Goal: Task Accomplishment & Management: Complete application form

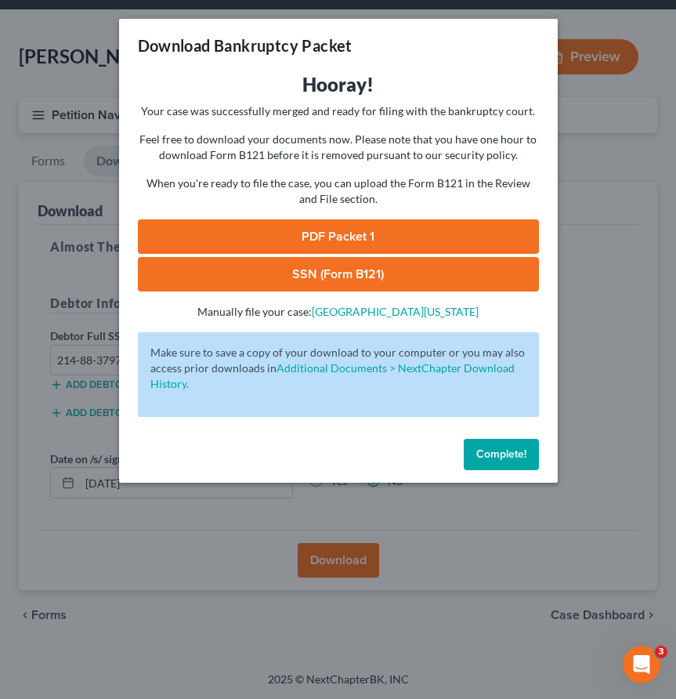
scroll to position [53, 0]
click at [475, 457] on button "Complete!" at bounding box center [501, 454] width 75 height 31
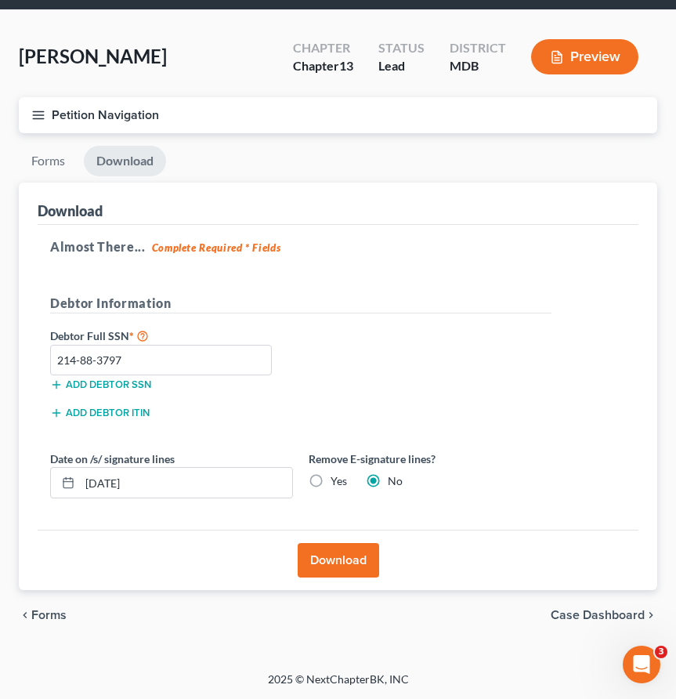
scroll to position [0, 0]
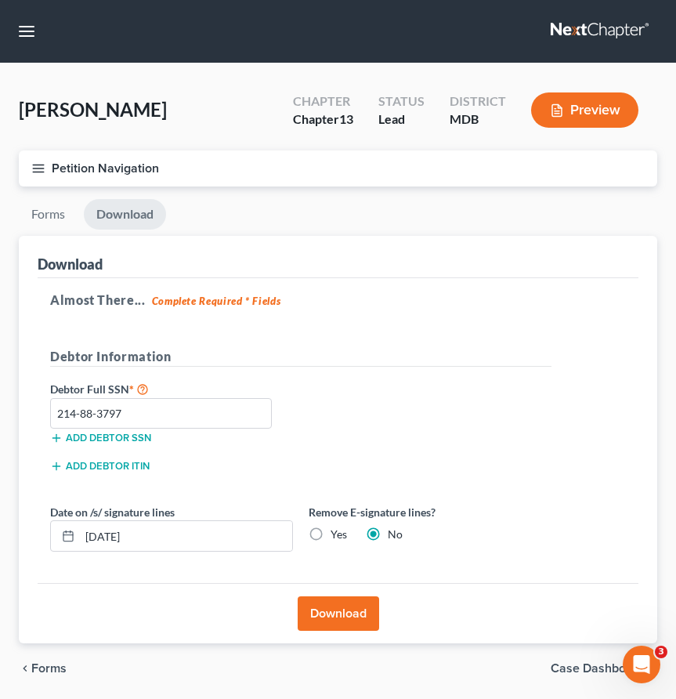
click at [567, 27] on link at bounding box center [601, 31] width 100 height 28
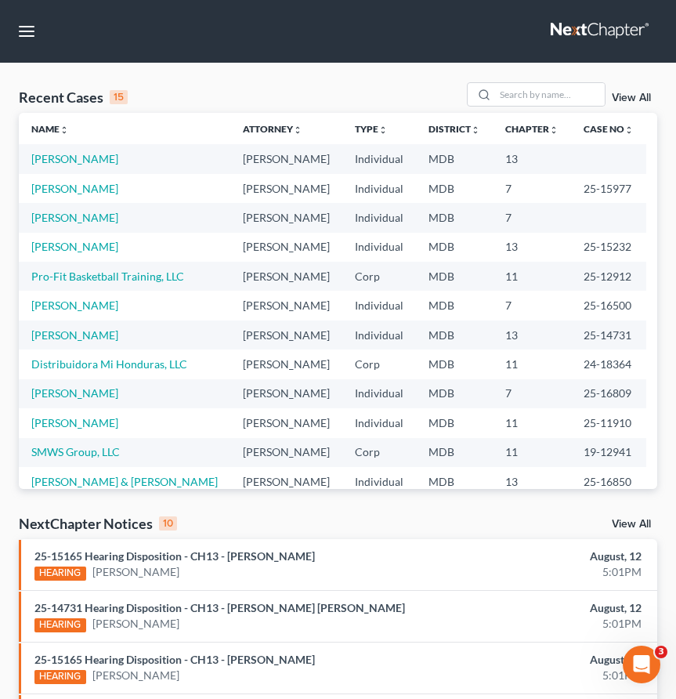
click at [32, 118] on th "Name unfold_more expand_more expand_less" at bounding box center [125, 128] width 212 height 31
click at [512, 98] on input "search" at bounding box center [550, 94] width 110 height 23
type input "riddick"
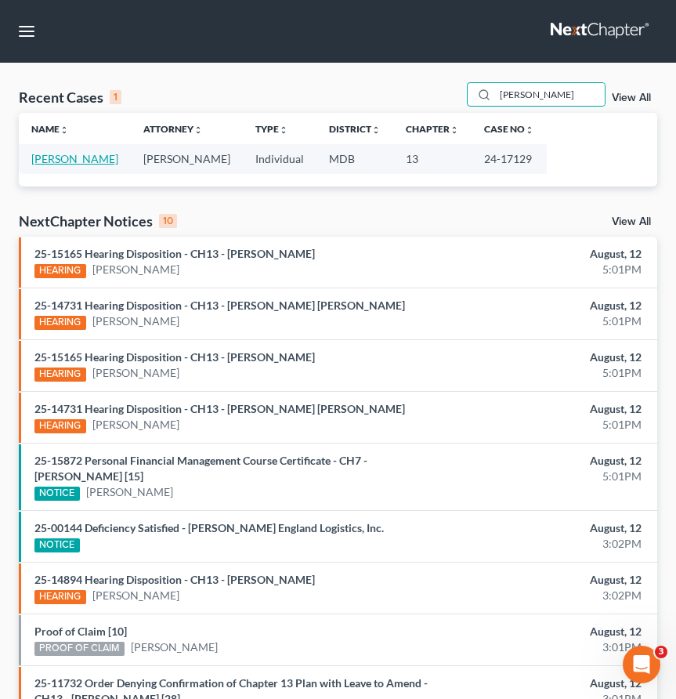
click at [89, 156] on link "[PERSON_NAME]" at bounding box center [74, 158] width 87 height 13
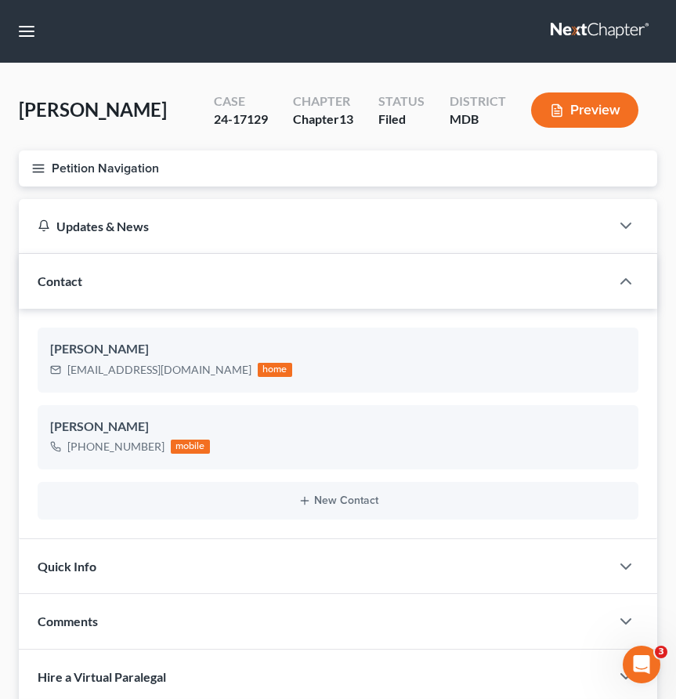
click at [34, 168] on icon "button" at bounding box center [38, 168] width 14 height 14
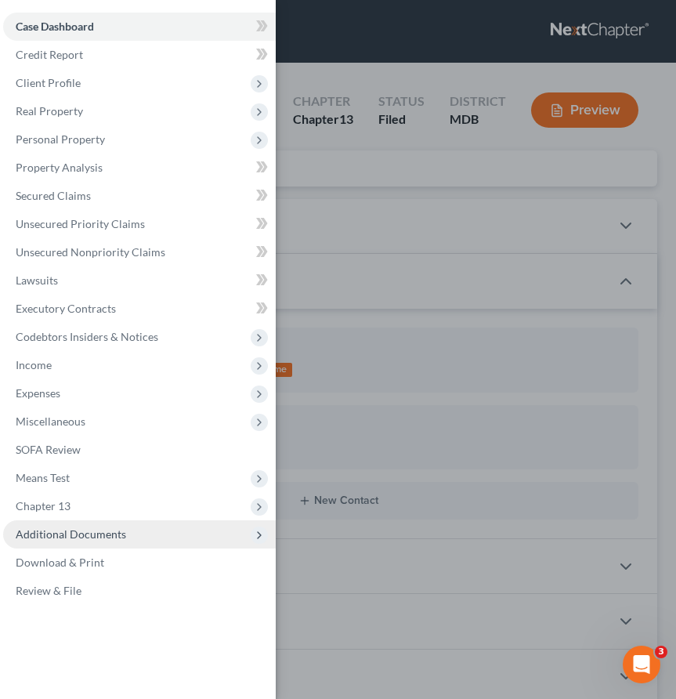
click at [63, 537] on span "Additional Documents" at bounding box center [71, 533] width 111 height 13
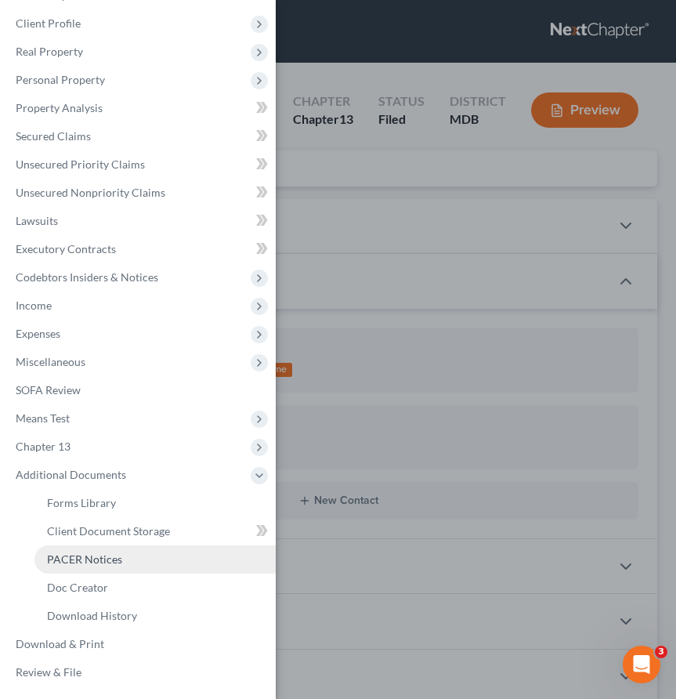
click at [63, 560] on span "PACER Notices" at bounding box center [84, 559] width 75 height 13
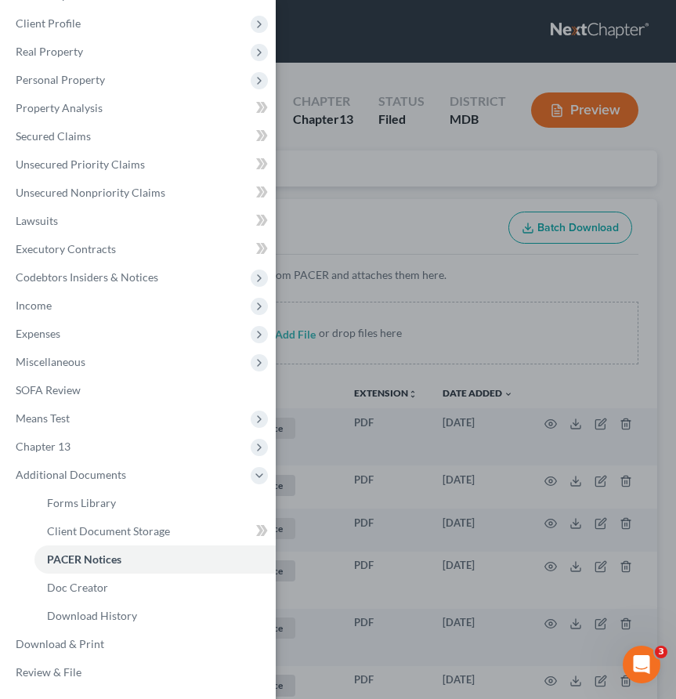
click at [346, 182] on div "Case Dashboard Payments Invoices Payments Payments Credit Report Client Profile" at bounding box center [338, 349] width 676 height 699
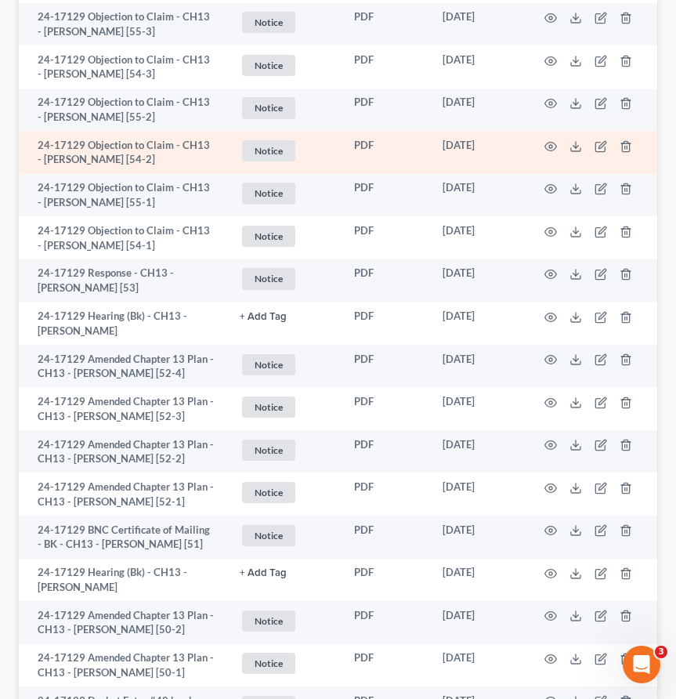
scroll to position [969, 0]
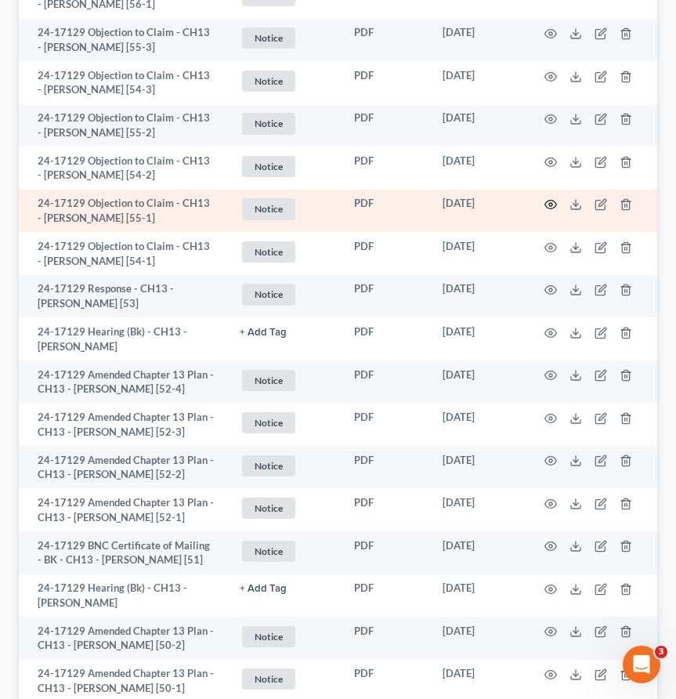
click at [554, 198] on icon "button" at bounding box center [551, 204] width 13 height 13
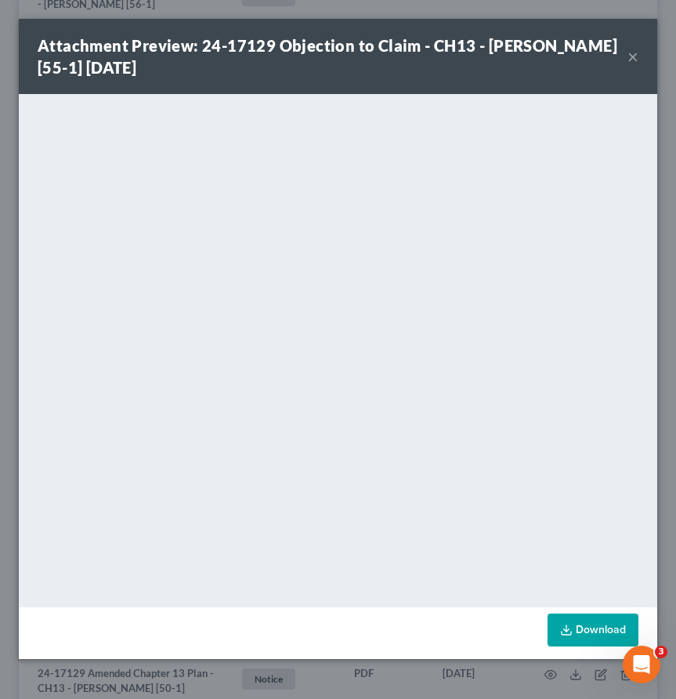
click at [632, 56] on button "×" at bounding box center [633, 56] width 11 height 19
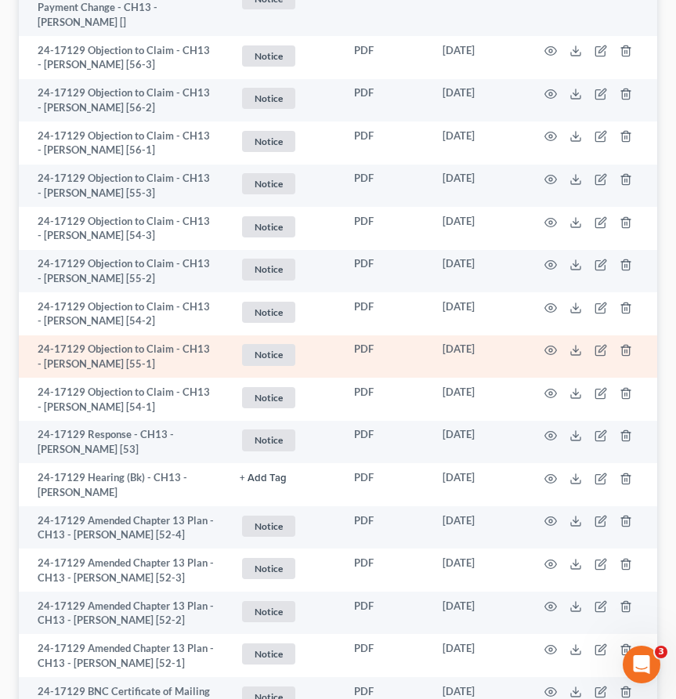
scroll to position [810, 0]
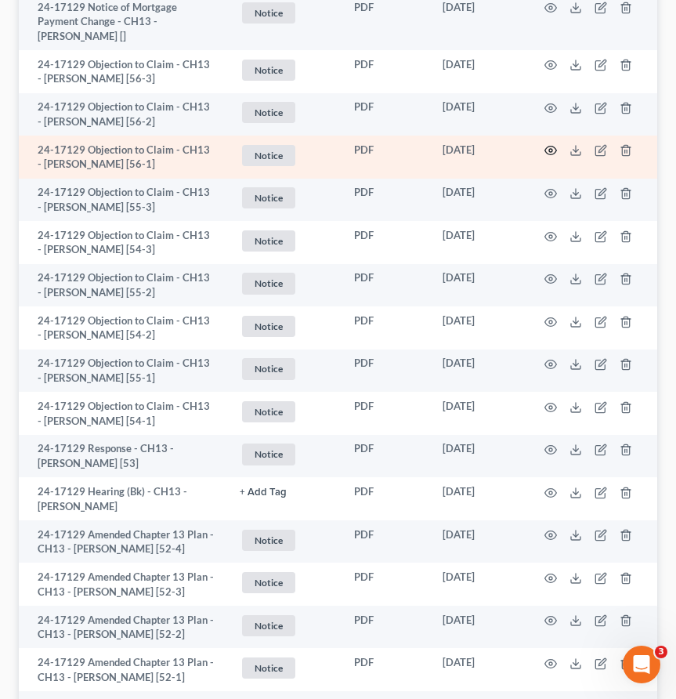
click at [552, 152] on icon "button" at bounding box center [551, 150] width 13 height 13
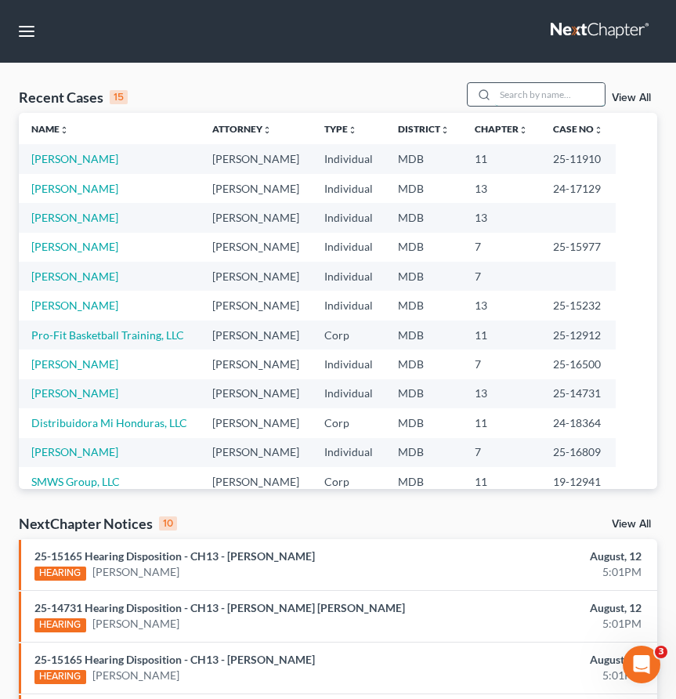
click at [518, 94] on input "search" at bounding box center [550, 94] width 110 height 23
type input "[PERSON_NAME]"
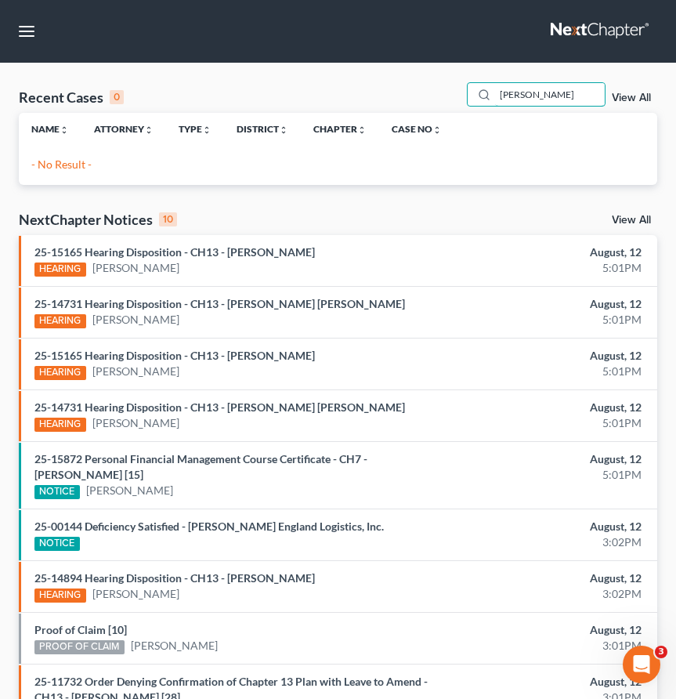
drag, startPoint x: 574, startPoint y: 96, endPoint x: 390, endPoint y: 96, distance: 184.2
click at [389, 96] on div "Recent Cases 0 [PERSON_NAME] View All" at bounding box center [338, 97] width 639 height 31
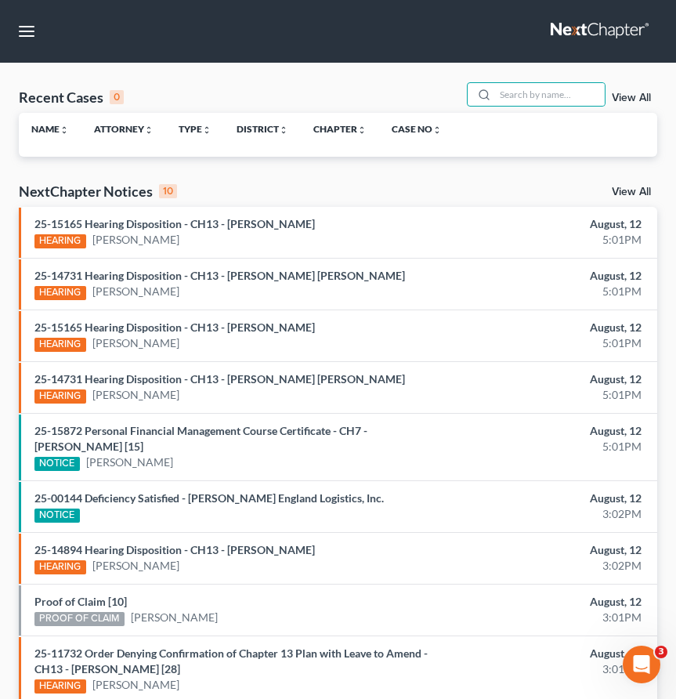
click at [579, 22] on link at bounding box center [601, 31] width 100 height 28
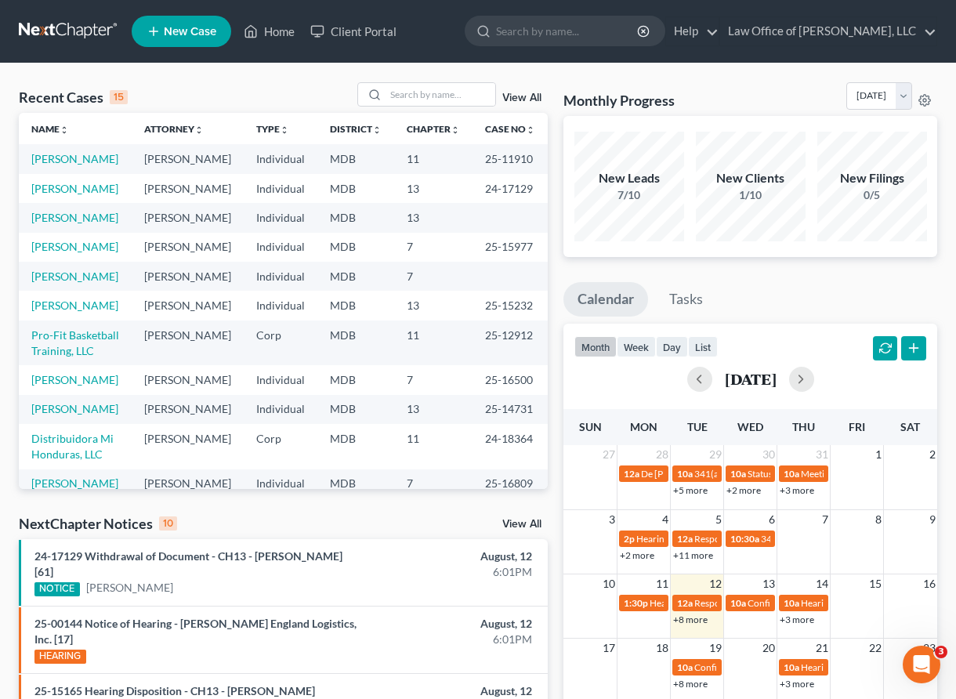
click at [194, 32] on span "New Case" at bounding box center [190, 32] width 53 height 12
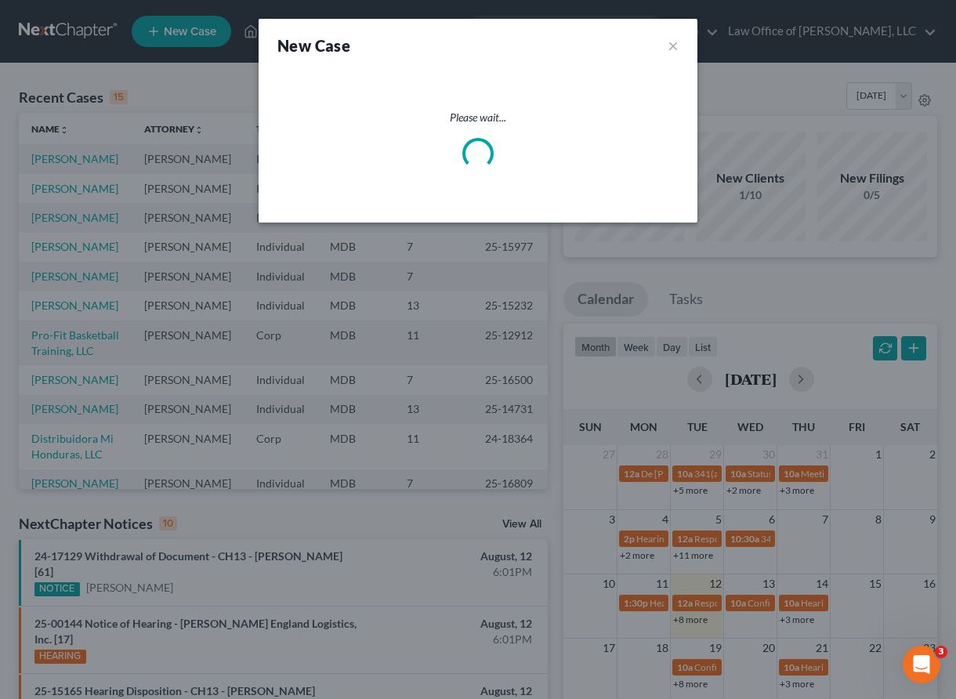
select select "38"
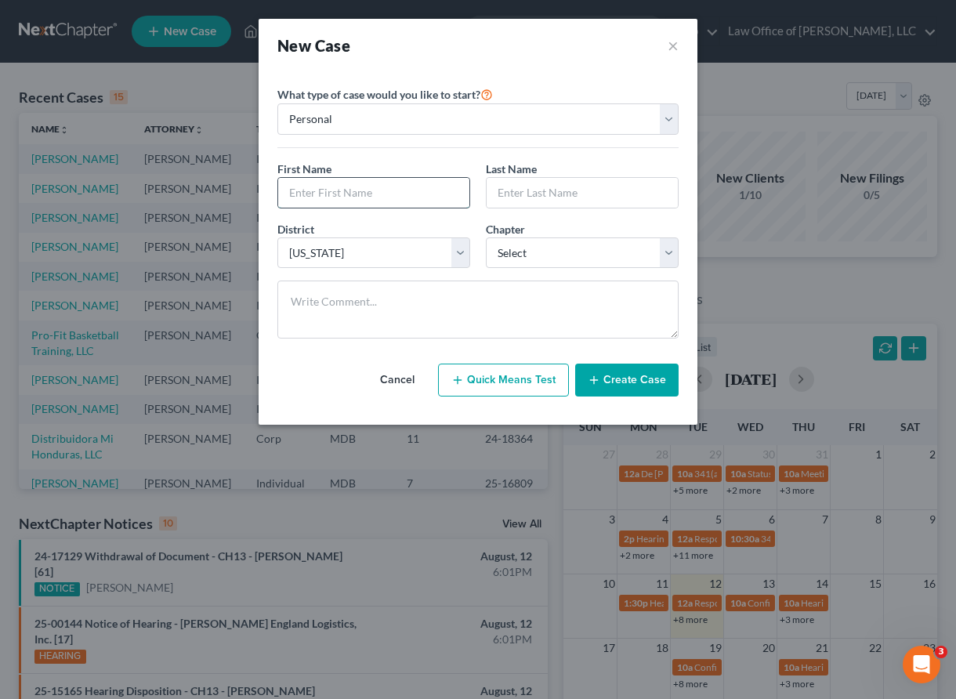
click at [342, 189] on input "text" at bounding box center [373, 193] width 191 height 30
click at [505, 259] on select "Select 7 11 12 13" at bounding box center [582, 252] width 193 height 31
select select "0"
click at [310, 191] on input "text" at bounding box center [373, 193] width 191 height 30
type input "[PERSON_NAME]"
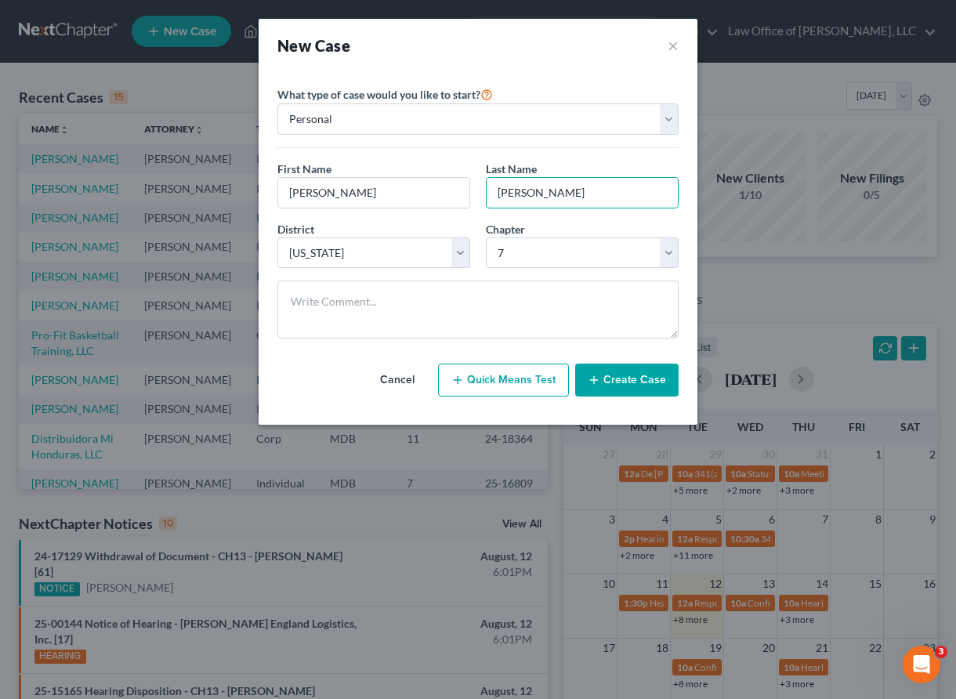
type input "[PERSON_NAME]"
click at [598, 372] on button "Create Case" at bounding box center [626, 380] width 103 height 33
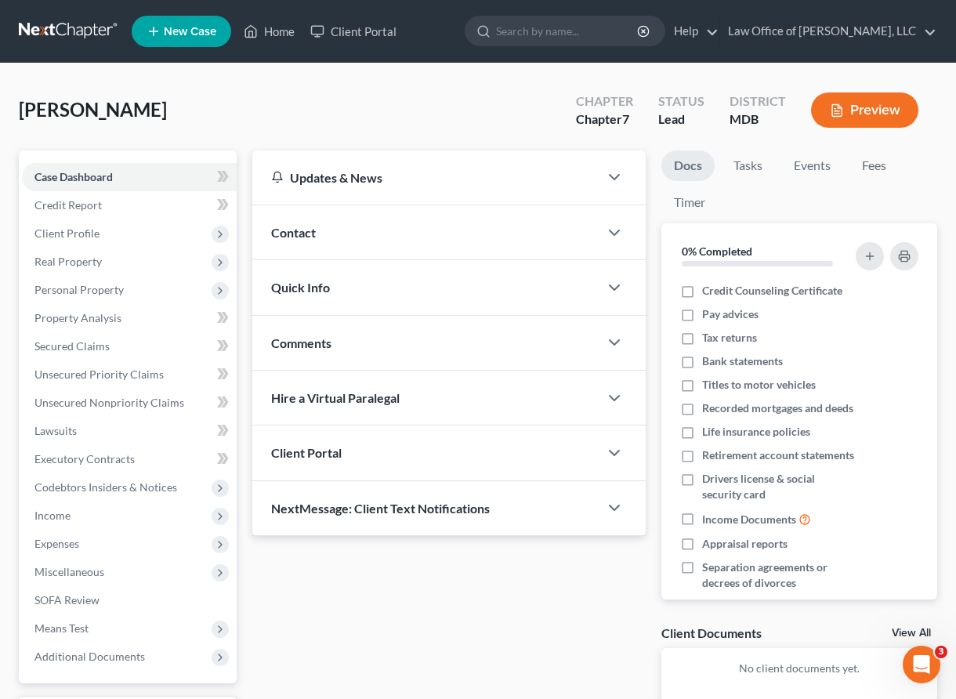
click at [361, 450] on div "Client Portal" at bounding box center [425, 453] width 346 height 54
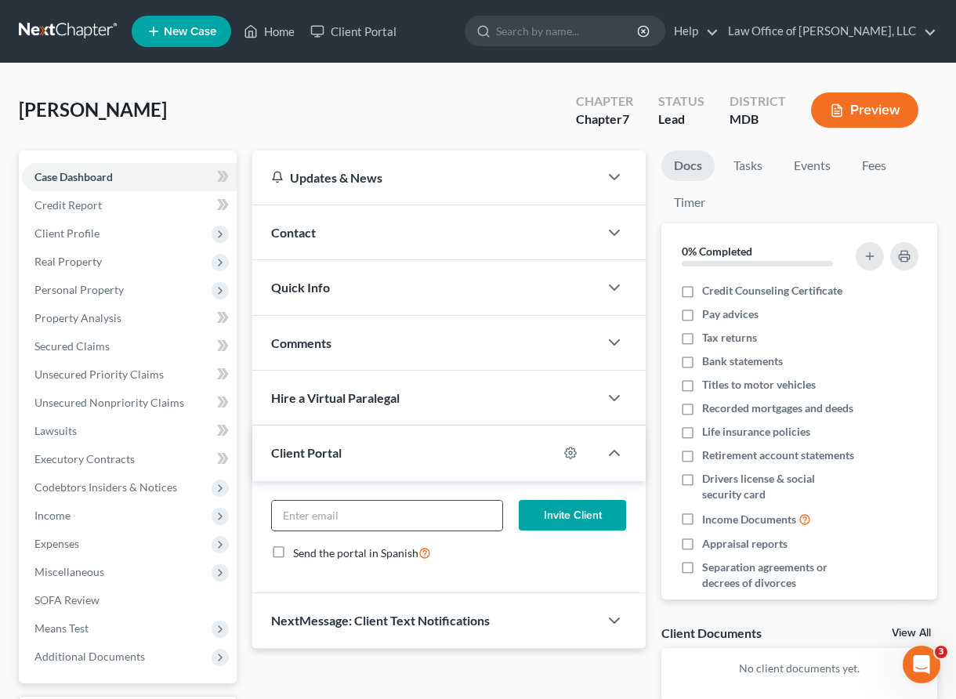
click at [348, 508] on input "email" at bounding box center [387, 516] width 230 height 30
drag, startPoint x: 430, startPoint y: 516, endPoint x: 114, endPoint y: 477, distance: 318.3
click at [114, 477] on div "Petition Navigation Case Dashboard Payments Invoices Payments Payments Credit R…" at bounding box center [478, 461] width 934 height 623
type input "[EMAIL_ADDRESS][DOMAIN_NAME]"
click at [588, 514] on button "Invite Client" at bounding box center [573, 515] width 108 height 31
